Goal: Navigation & Orientation: Find specific page/section

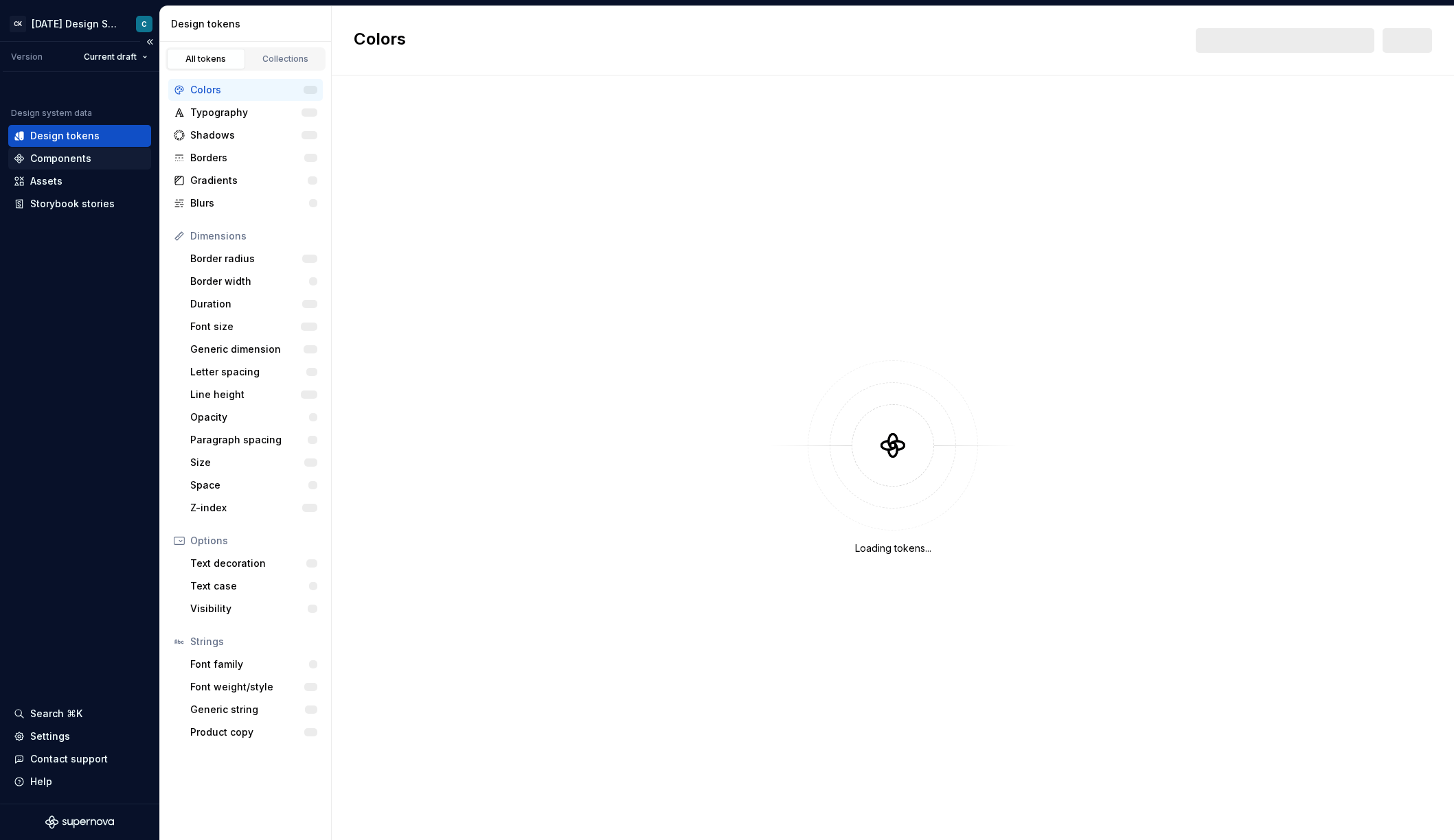
click at [60, 156] on div "Components" at bounding box center [61, 158] width 61 height 14
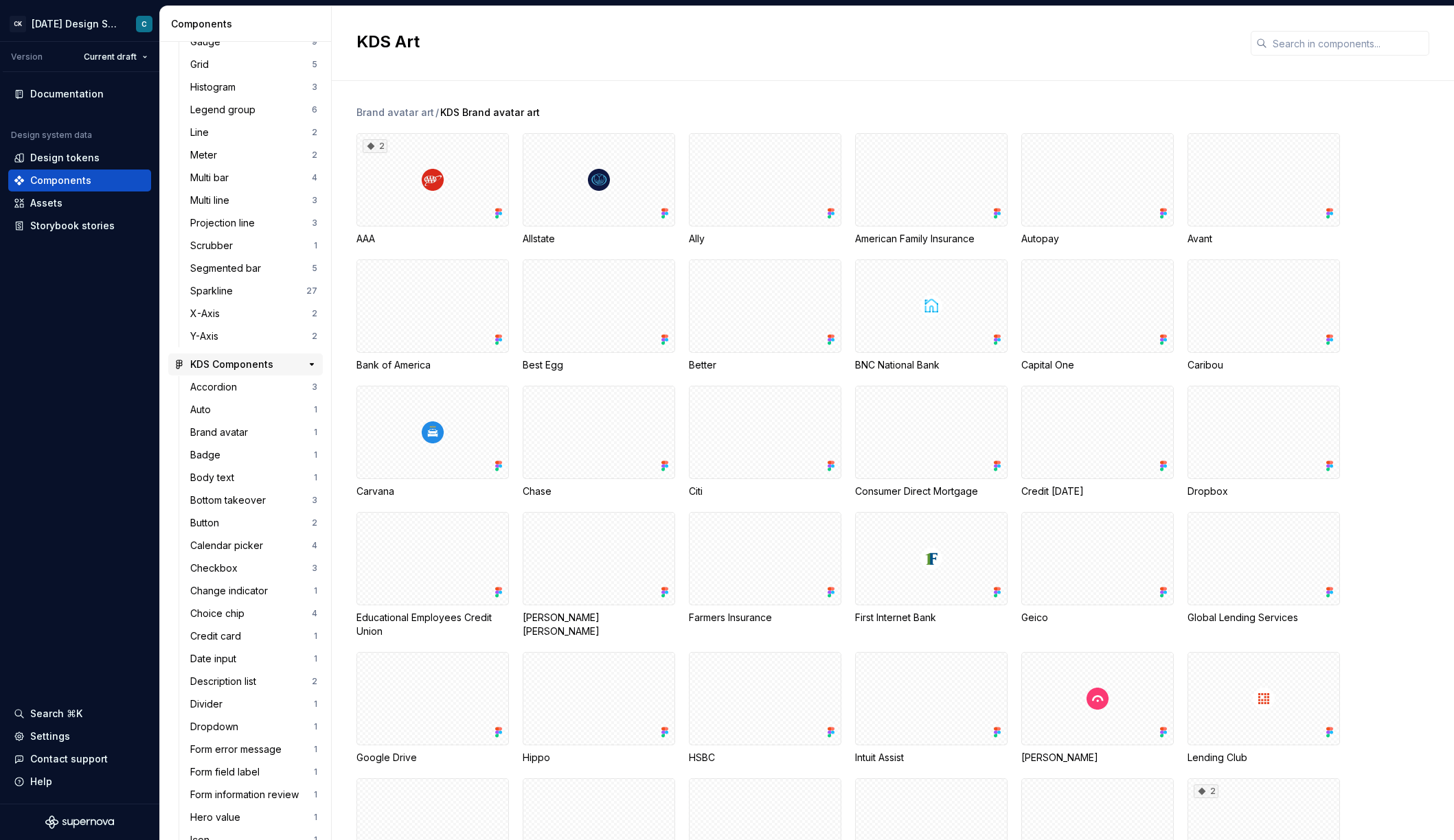
scroll to position [352, 0]
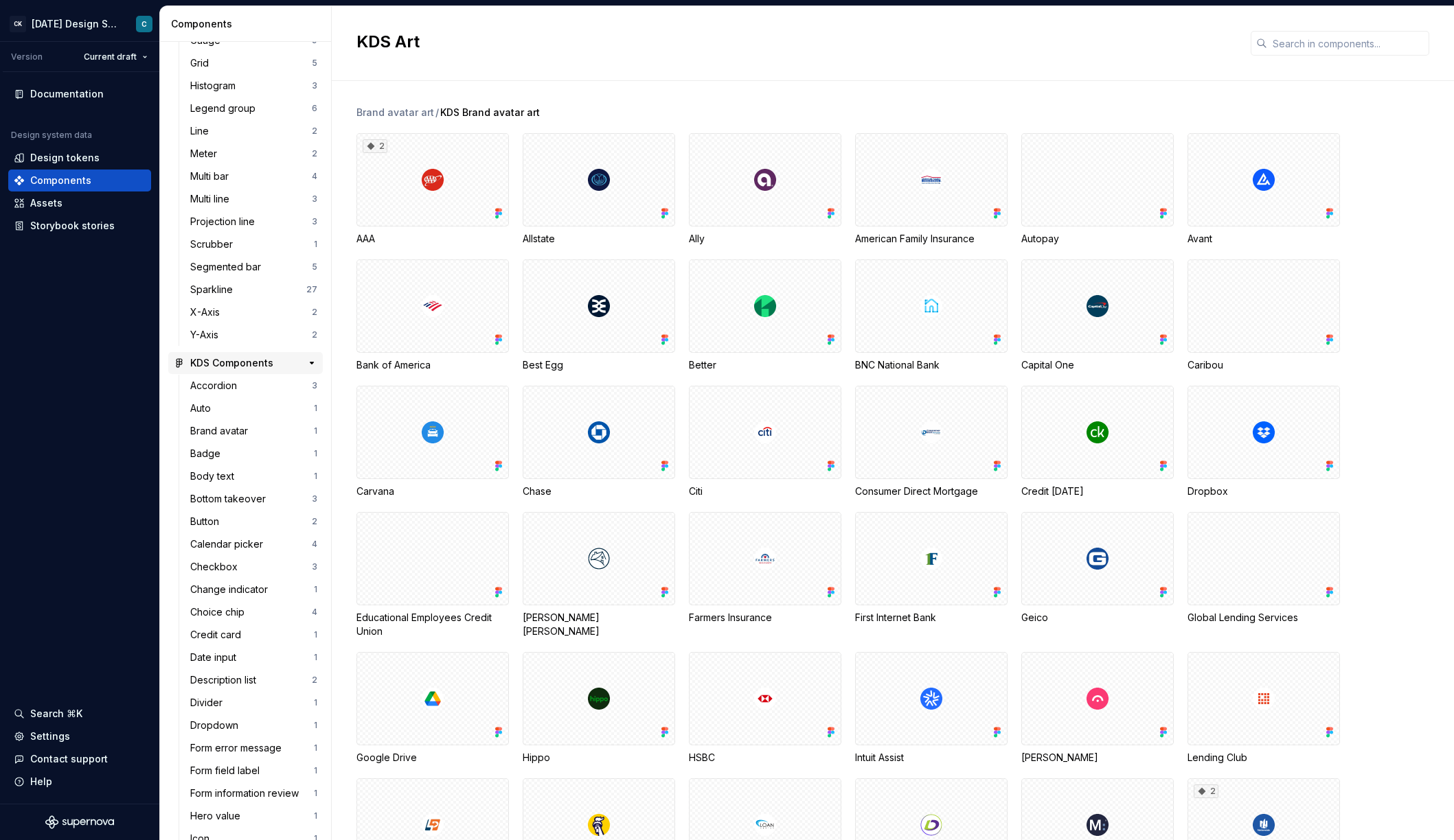
click at [215, 360] on div "KDS Components" at bounding box center [231, 363] width 83 height 14
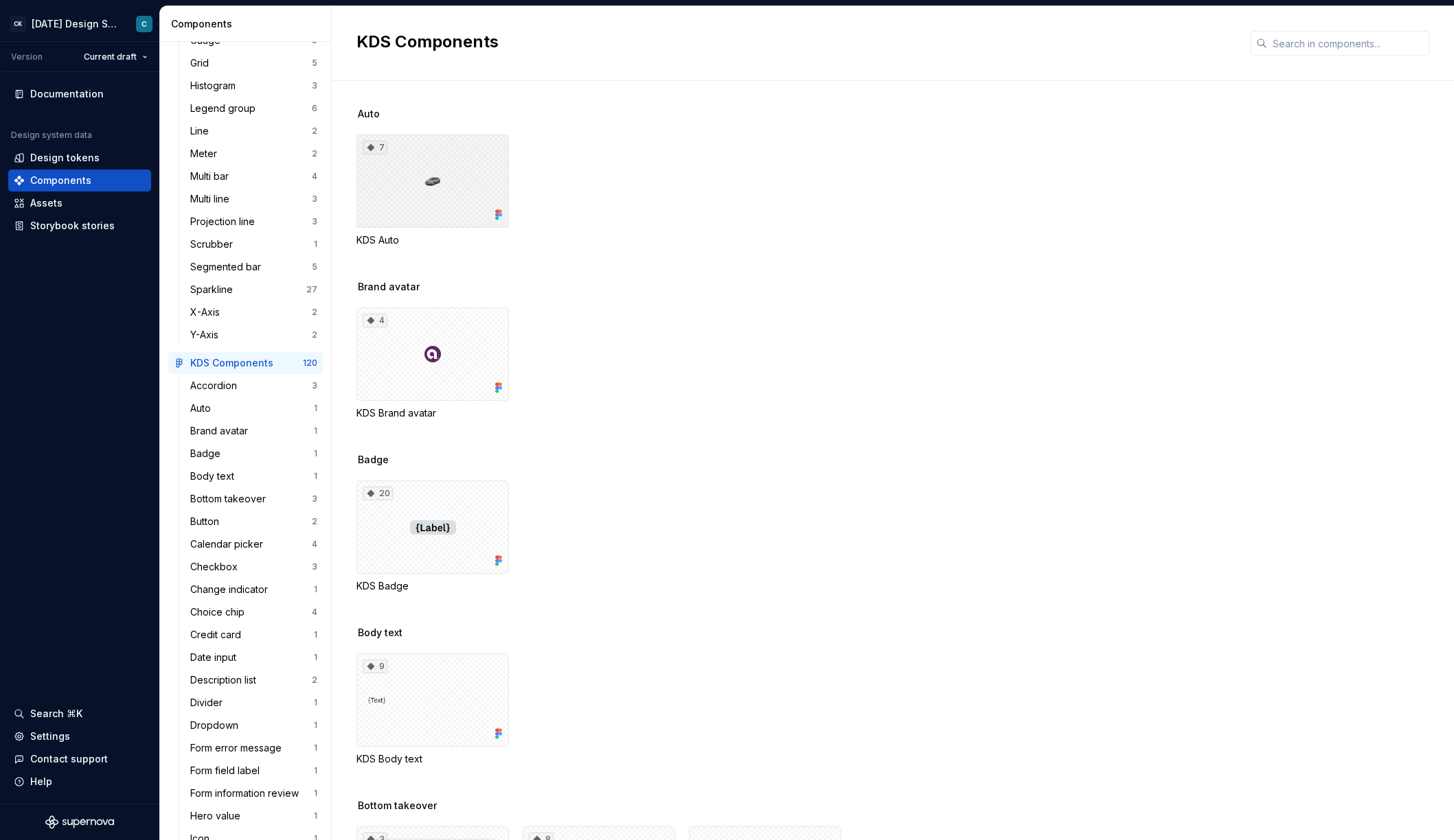
scroll to position [239, 0]
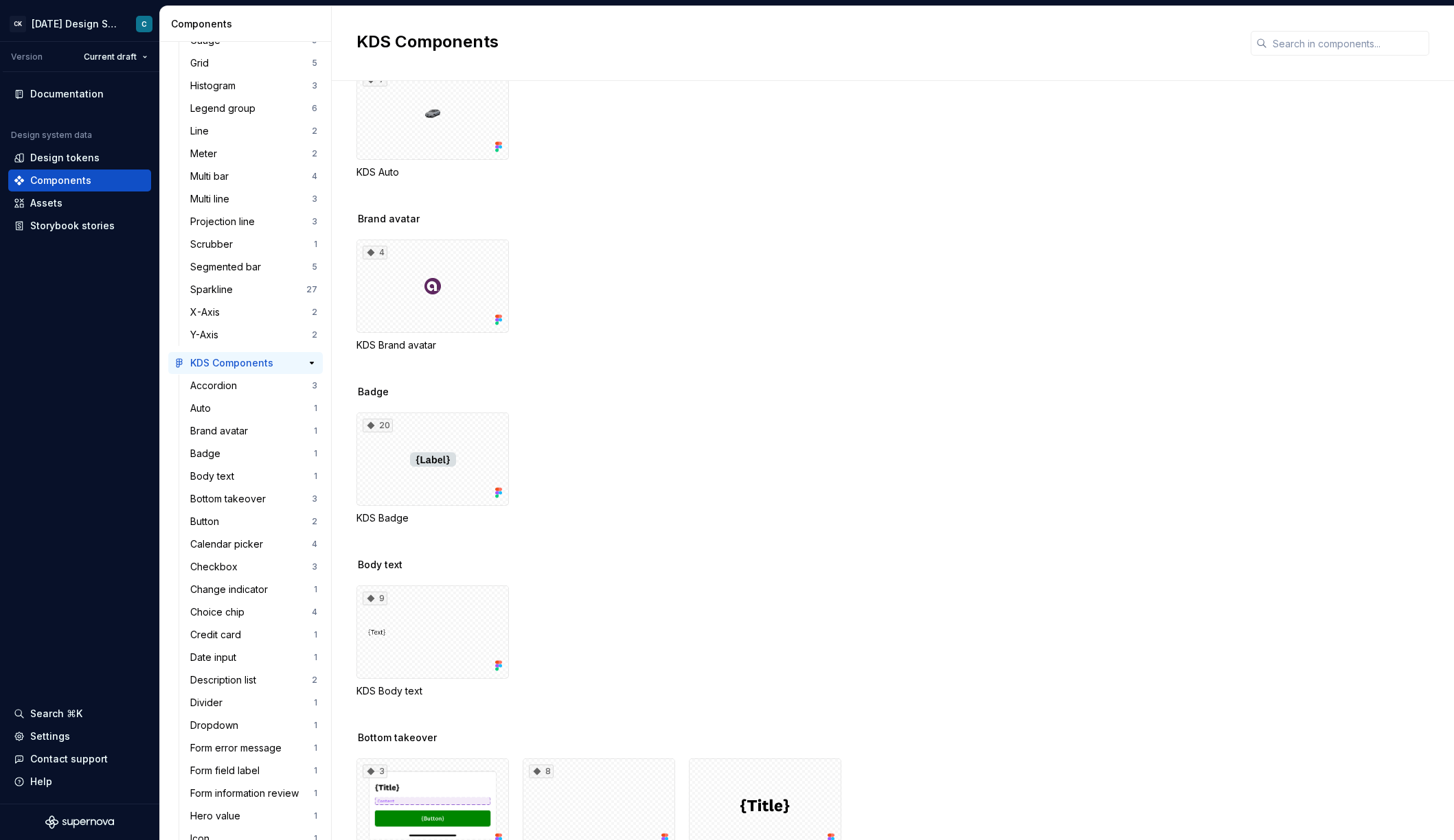
click at [229, 363] on div "KDS Components" at bounding box center [231, 363] width 83 height 14
click at [219, 364] on div "KDS Components" at bounding box center [231, 363] width 83 height 14
click at [237, 370] on div "KDS Components" at bounding box center [231, 363] width 83 height 14
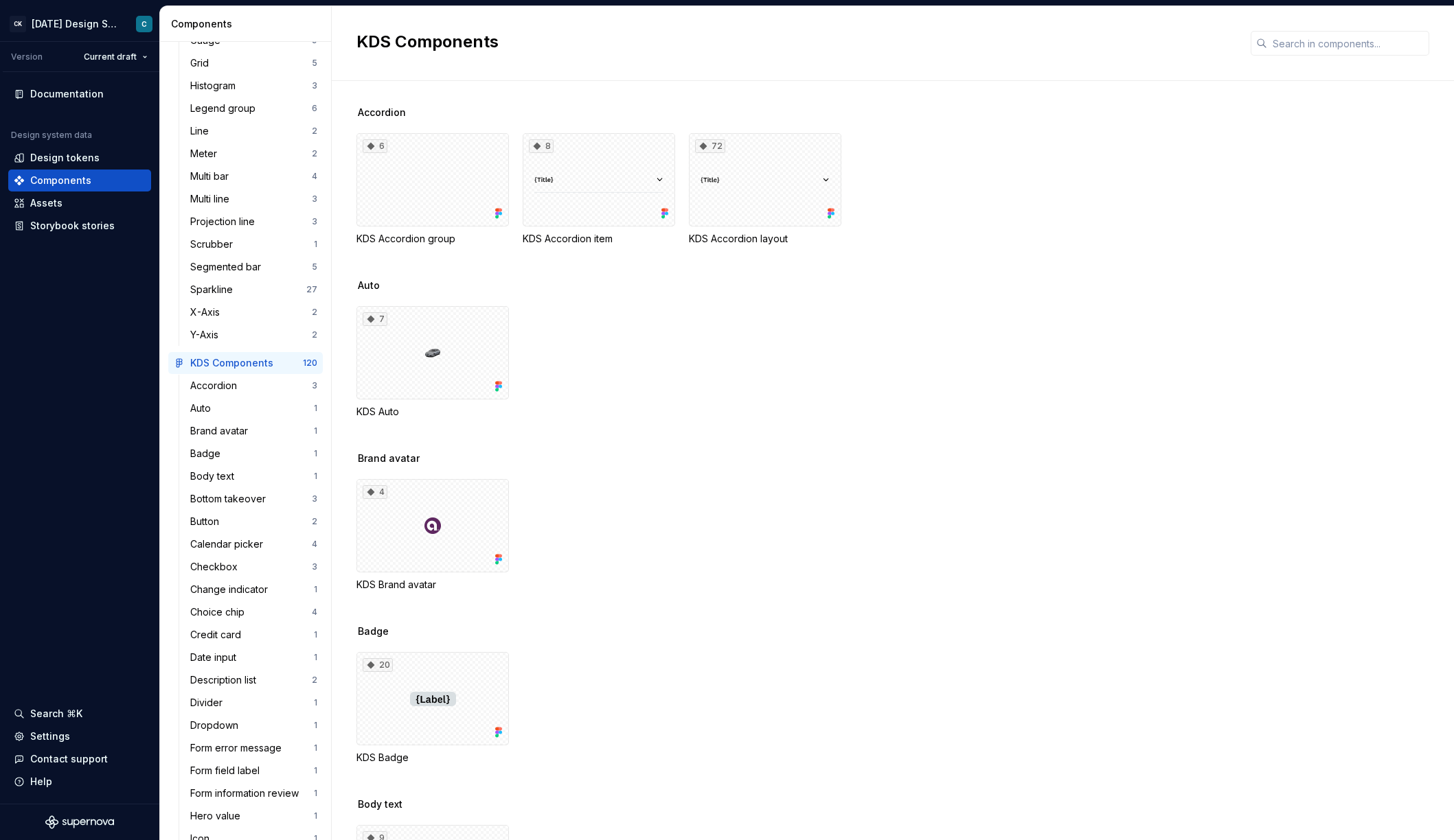
scroll to position [0, 0]
click at [414, 206] on div "6" at bounding box center [433, 180] width 153 height 93
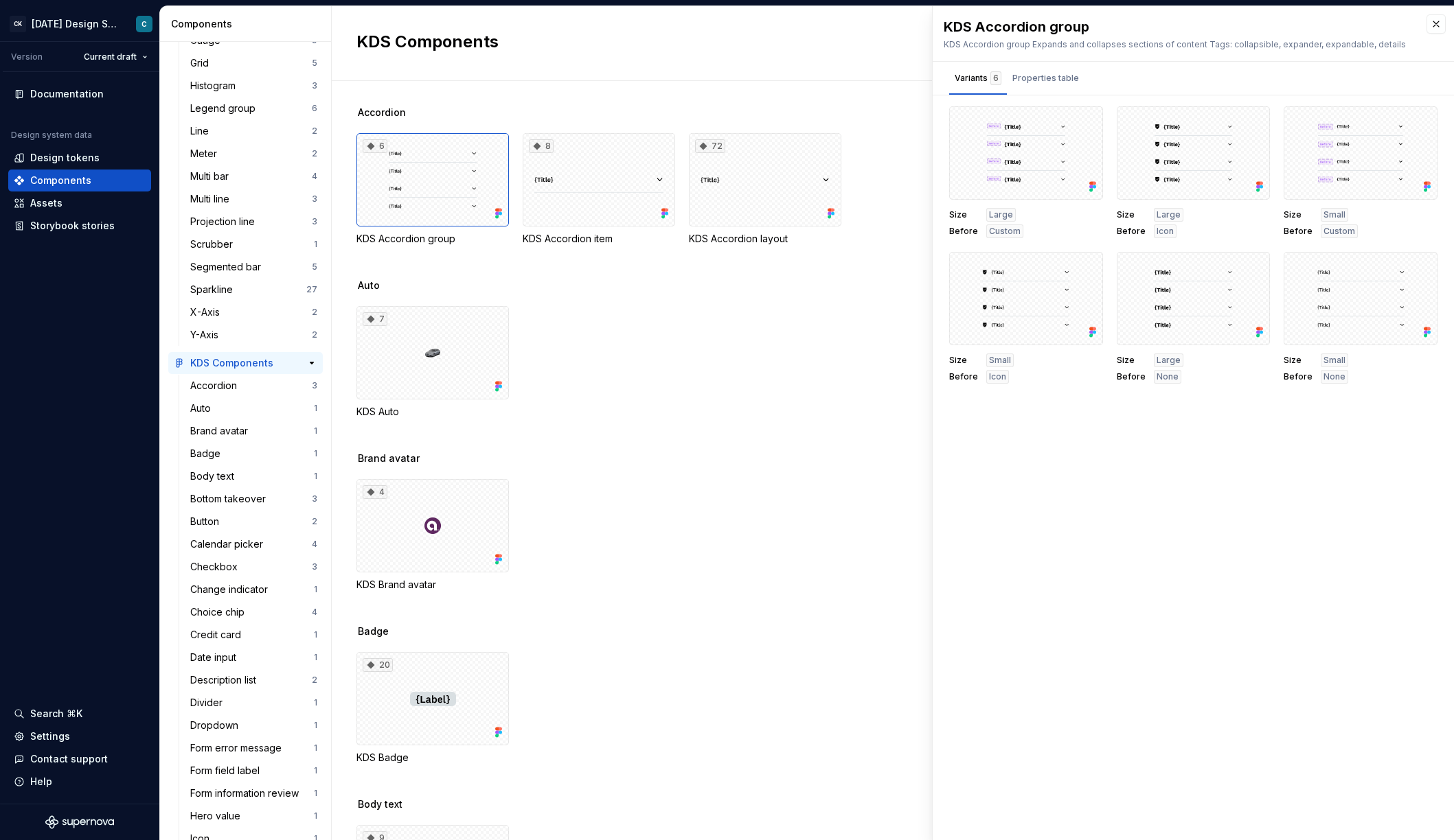
click at [236, 357] on div "KDS Components" at bounding box center [231, 363] width 83 height 14
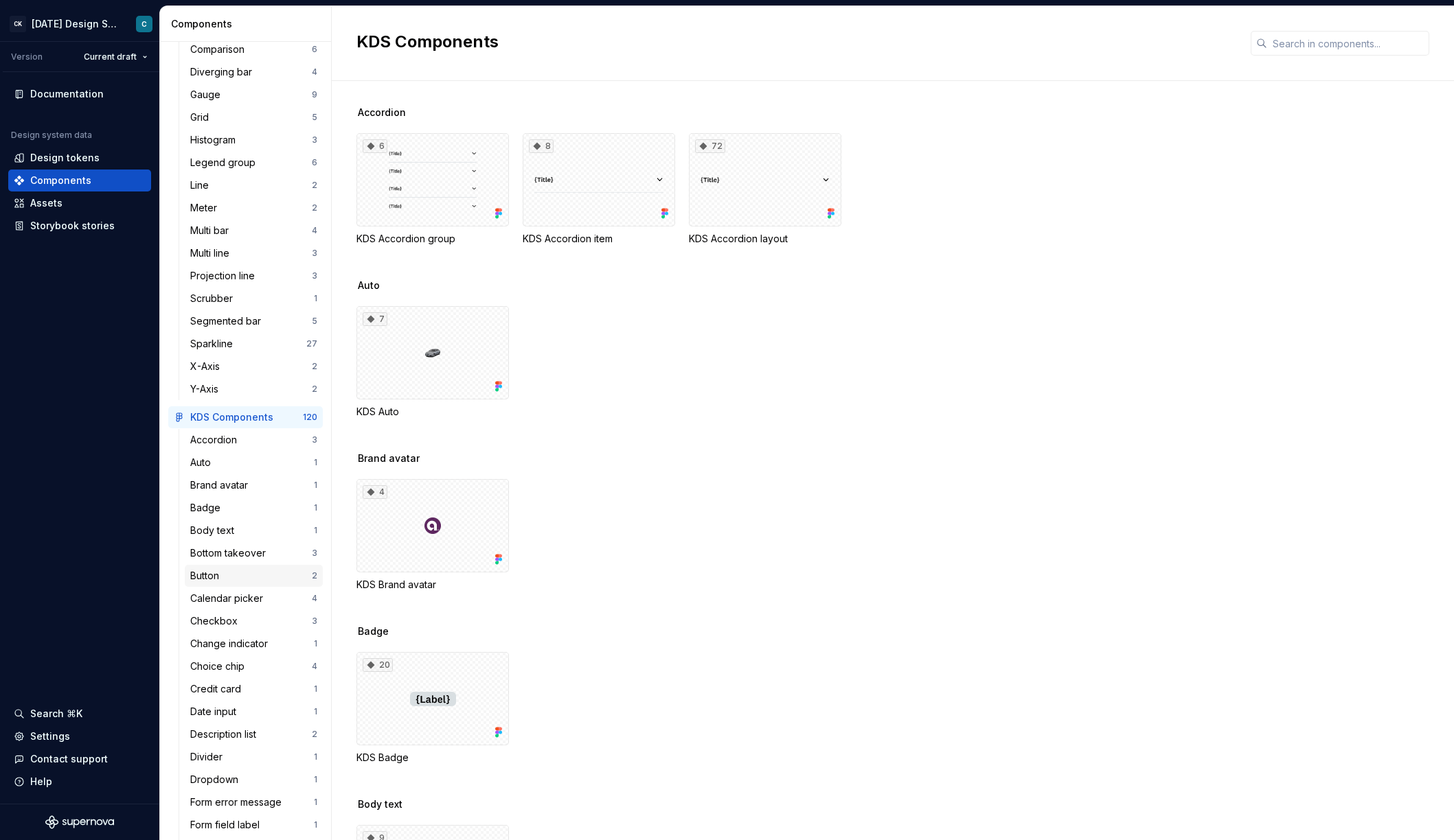
scroll to position [232, 0]
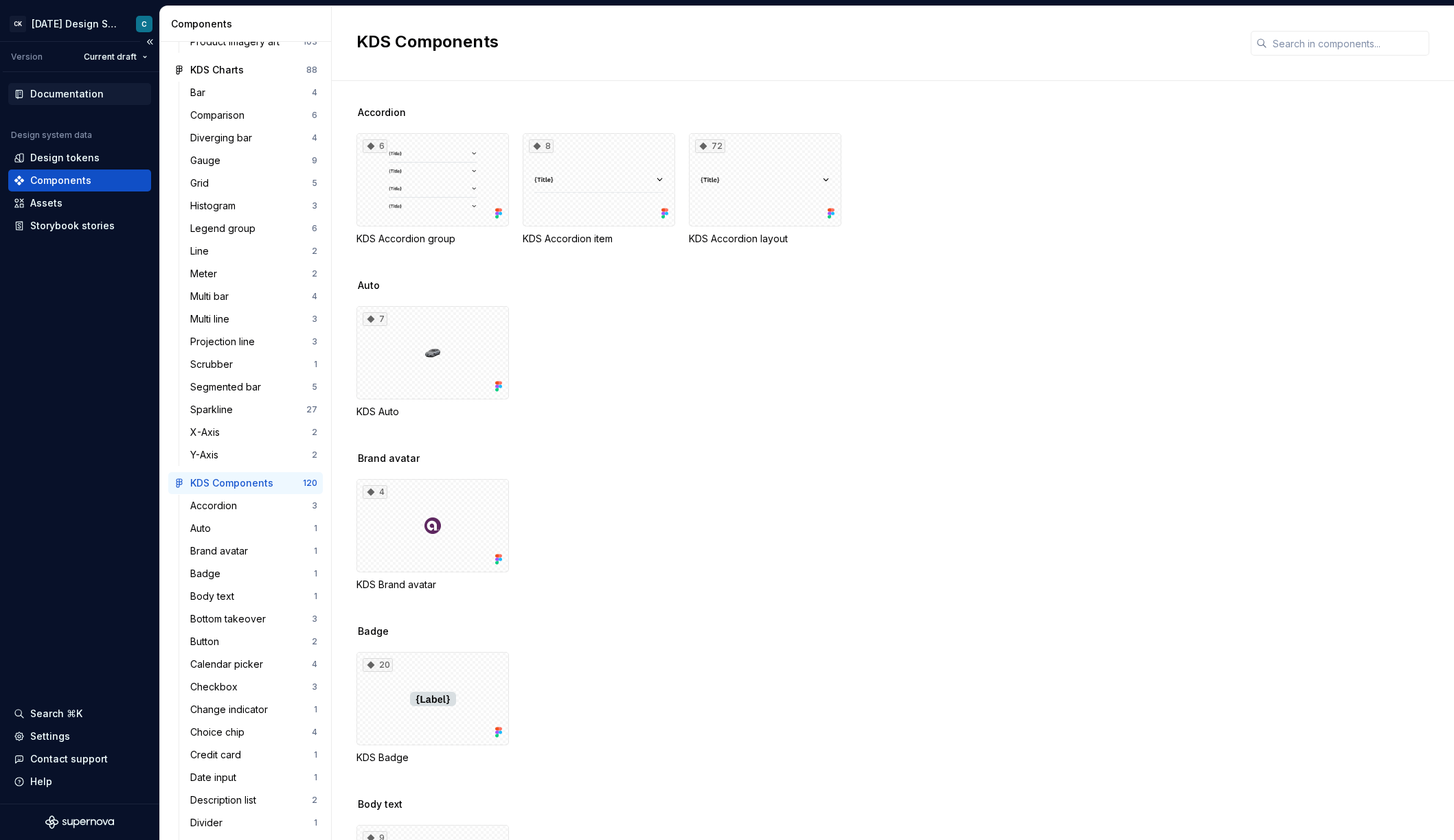
click at [62, 97] on div "Documentation" at bounding box center [66, 94] width 74 height 14
